Goal: Information Seeking & Learning: Learn about a topic

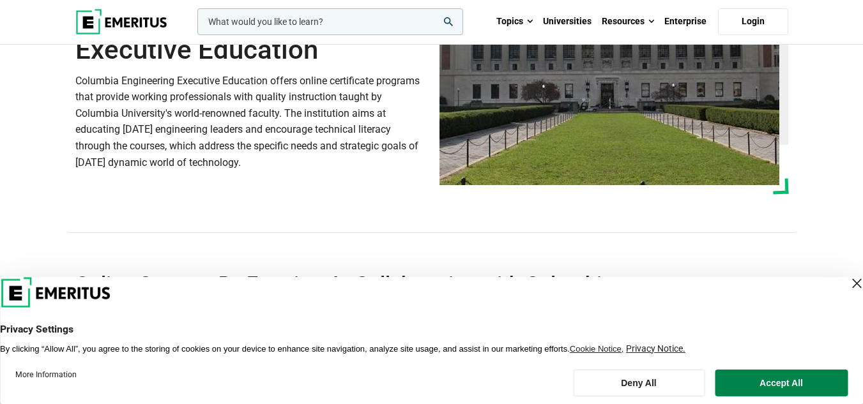
scroll to position [255, 0]
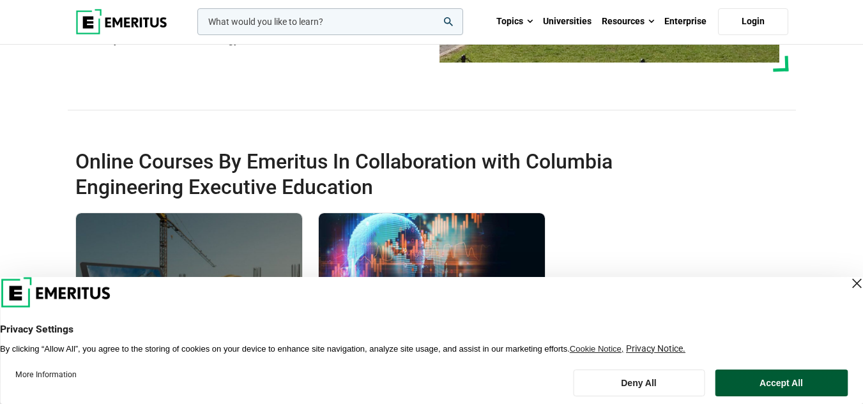
click at [750, 383] on button "Accept All" at bounding box center [781, 383] width 133 height 27
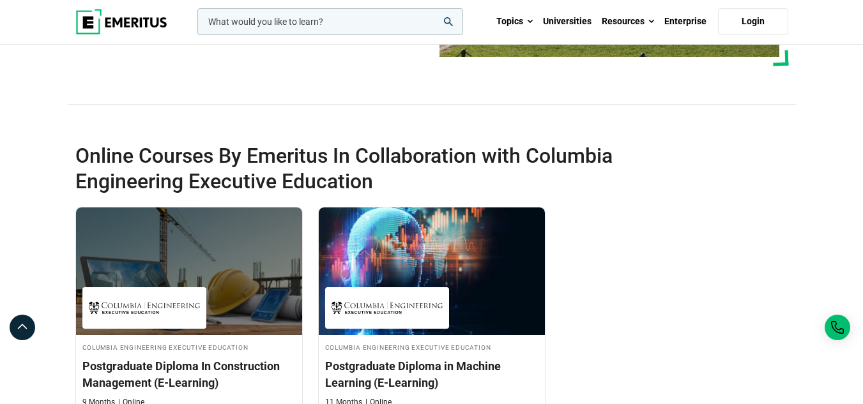
scroll to position [0, 0]
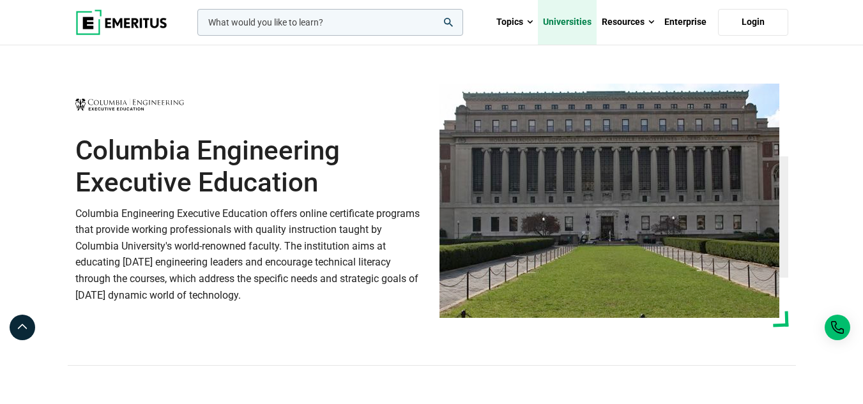
click at [549, 26] on link "Universities" at bounding box center [567, 22] width 59 height 45
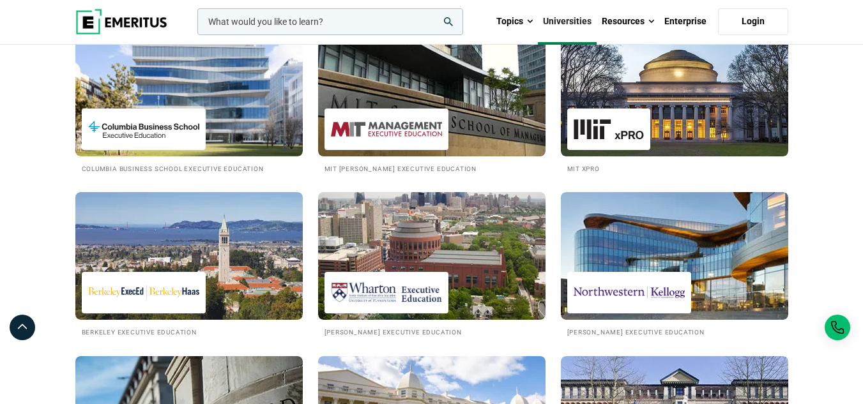
scroll to position [128, 0]
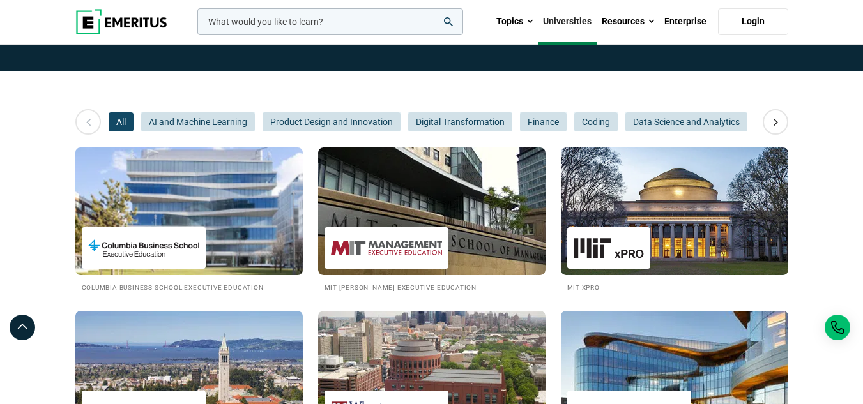
click at [243, 223] on img at bounding box center [189, 211] width 250 height 141
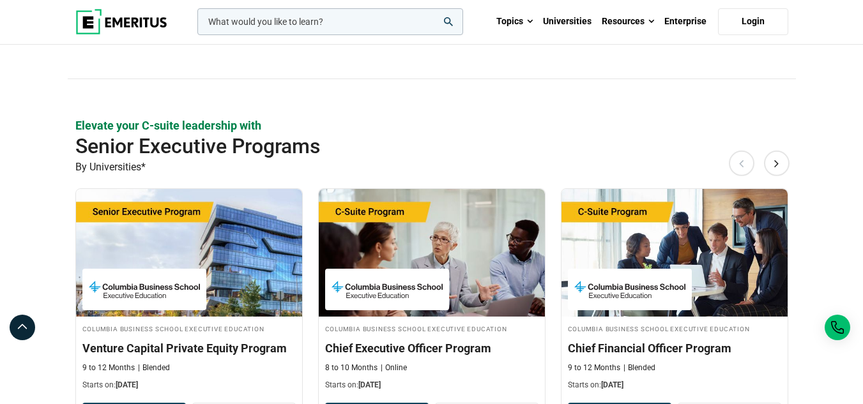
scroll to position [766, 0]
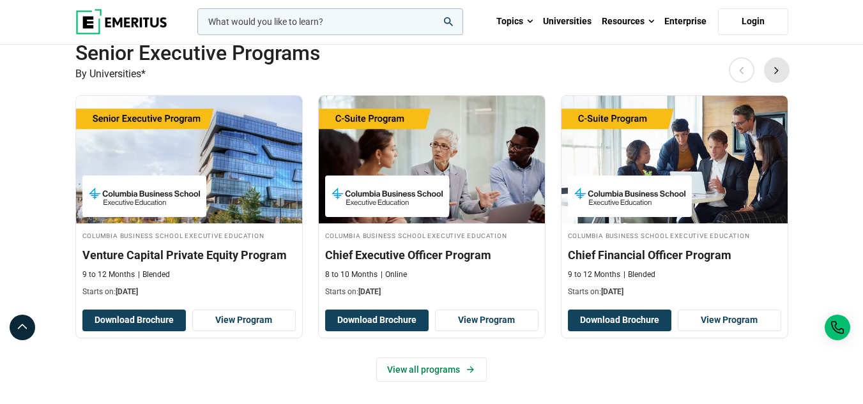
click at [770, 68] on button "Next" at bounding box center [777, 70] width 26 height 26
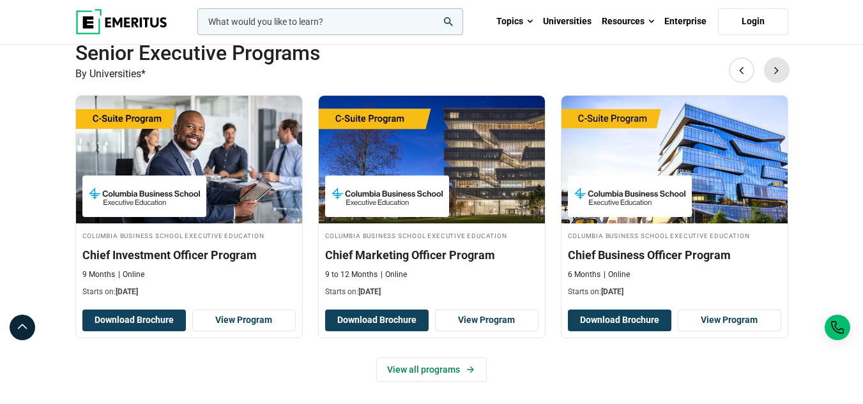
click at [770, 68] on button "Next" at bounding box center [777, 70] width 26 height 26
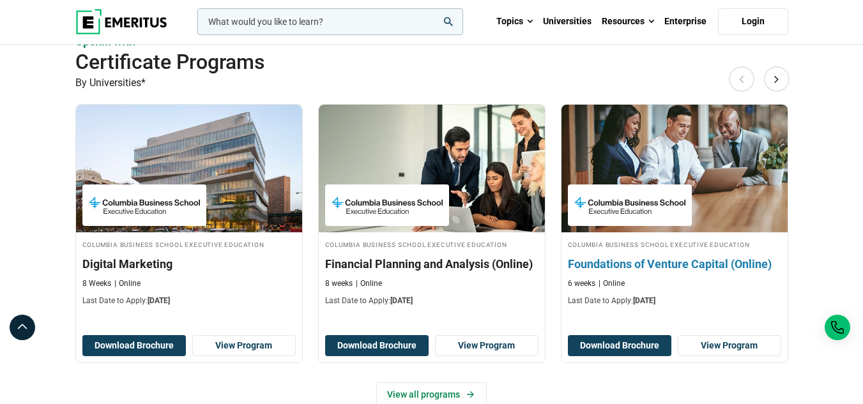
scroll to position [1597, 0]
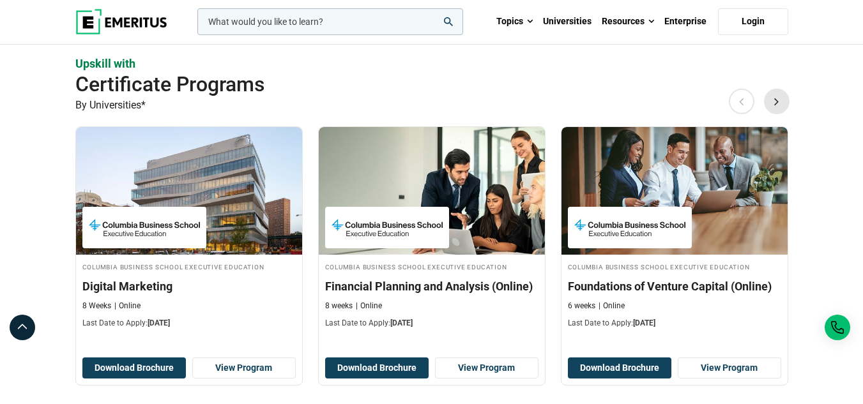
click at [768, 100] on button "Next" at bounding box center [777, 102] width 26 height 26
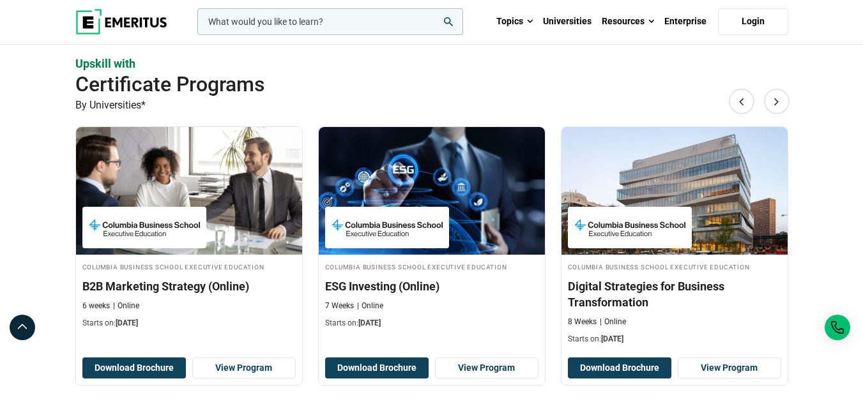
drag, startPoint x: 768, startPoint y: 100, endPoint x: 501, endPoint y: 103, distance: 266.4
click at [501, 103] on div "Upskill with Certificate Programs By Universities* Previous Columbia Business S…" at bounding box center [431, 262] width 713 height 413
drag, startPoint x: 505, startPoint y: 152, endPoint x: 467, endPoint y: 91, distance: 71.8
click at [467, 91] on div "Upskill with Certificate Programs By Universities* Previous Columbia Business S…" at bounding box center [431, 262] width 713 height 413
click at [774, 98] on button "Next" at bounding box center [777, 102] width 26 height 26
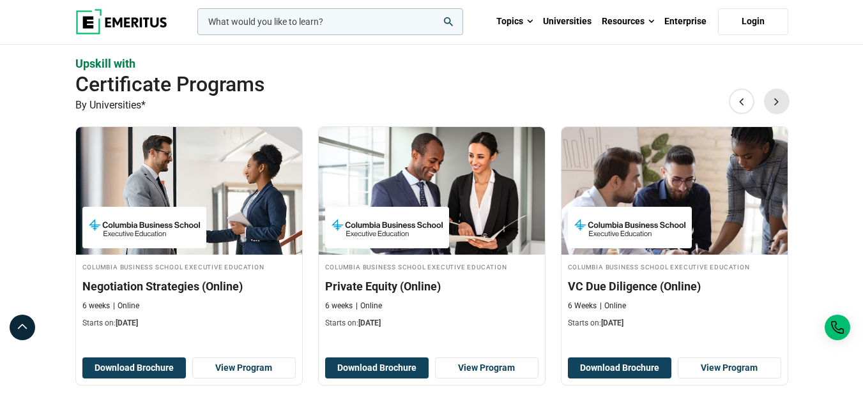
click at [765, 100] on button "Next" at bounding box center [777, 102] width 26 height 26
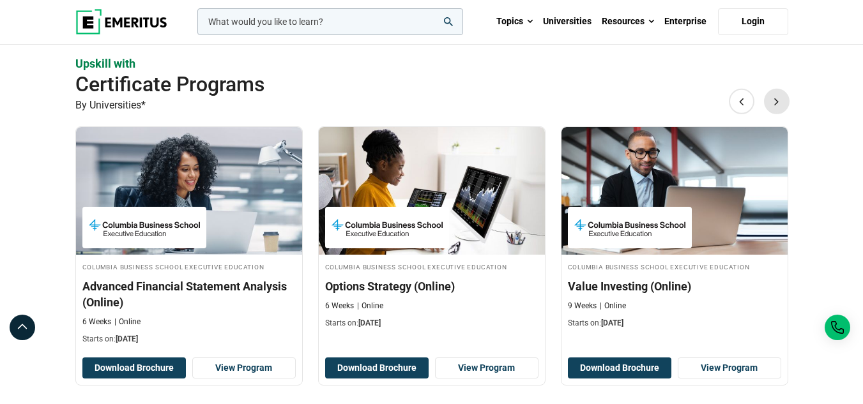
click at [782, 96] on button "Next" at bounding box center [777, 102] width 26 height 26
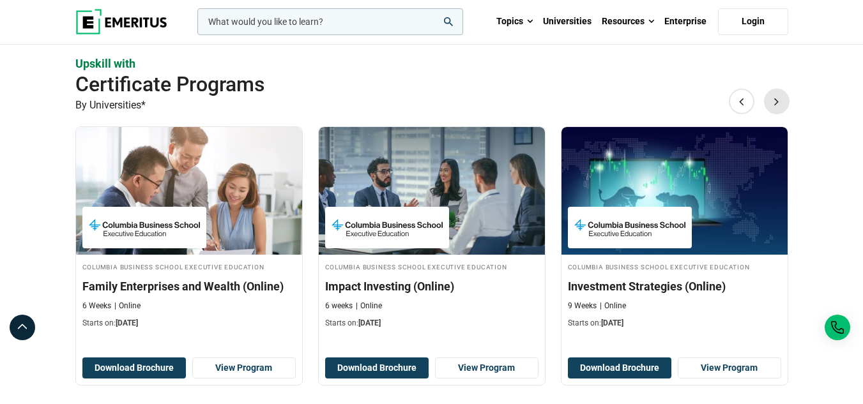
click at [782, 96] on button "Next" at bounding box center [777, 102] width 26 height 26
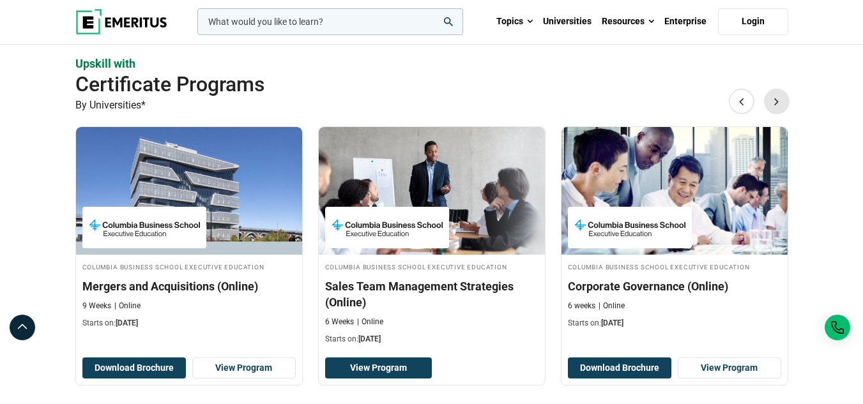
click at [782, 96] on button "Next" at bounding box center [777, 102] width 26 height 26
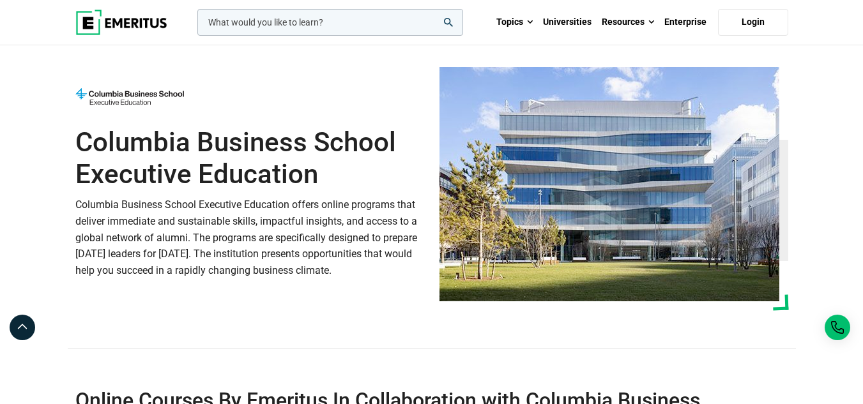
scroll to position [0, 0]
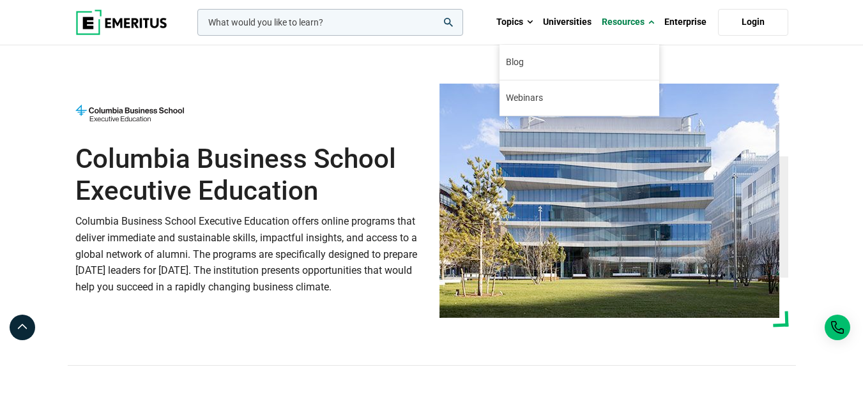
click at [375, 164] on h1 "Columbia Business School Executive Education" at bounding box center [249, 175] width 349 height 65
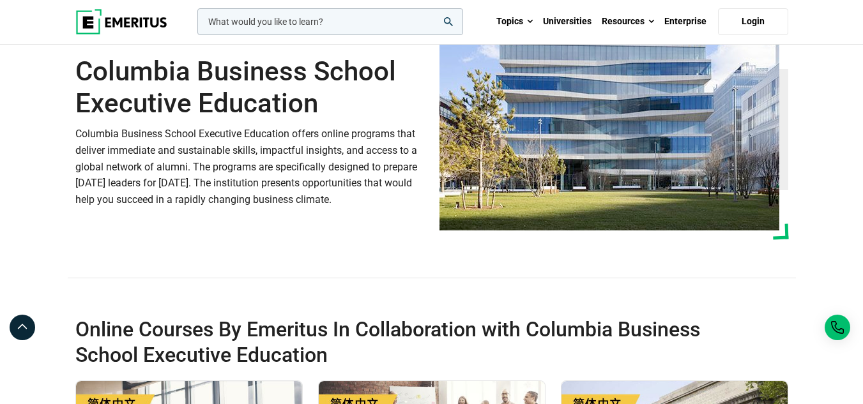
scroll to position [64, 0]
